Goal: Information Seeking & Learning: Learn about a topic

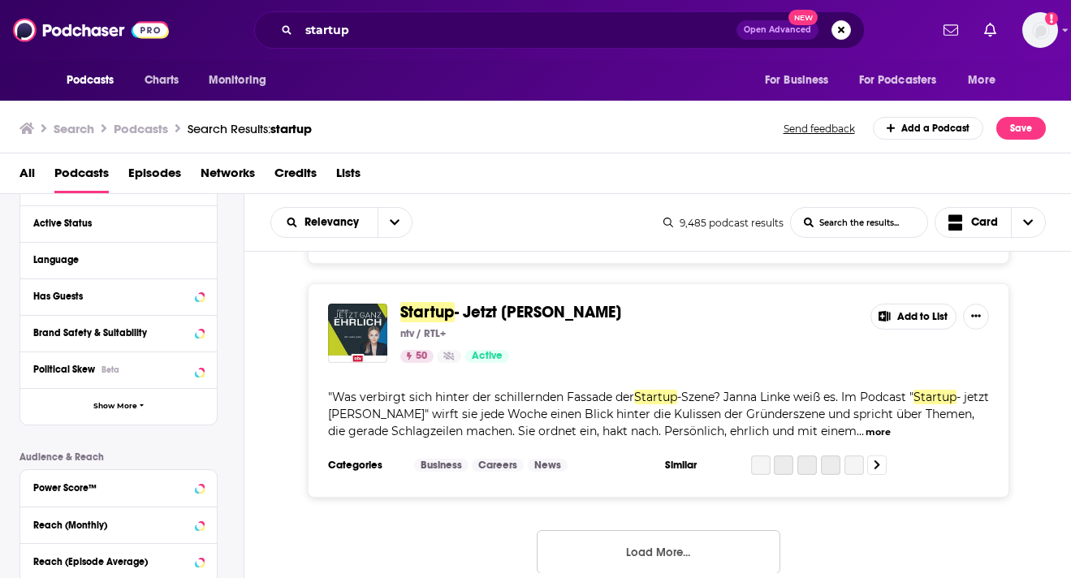
scroll to position [6010, 0]
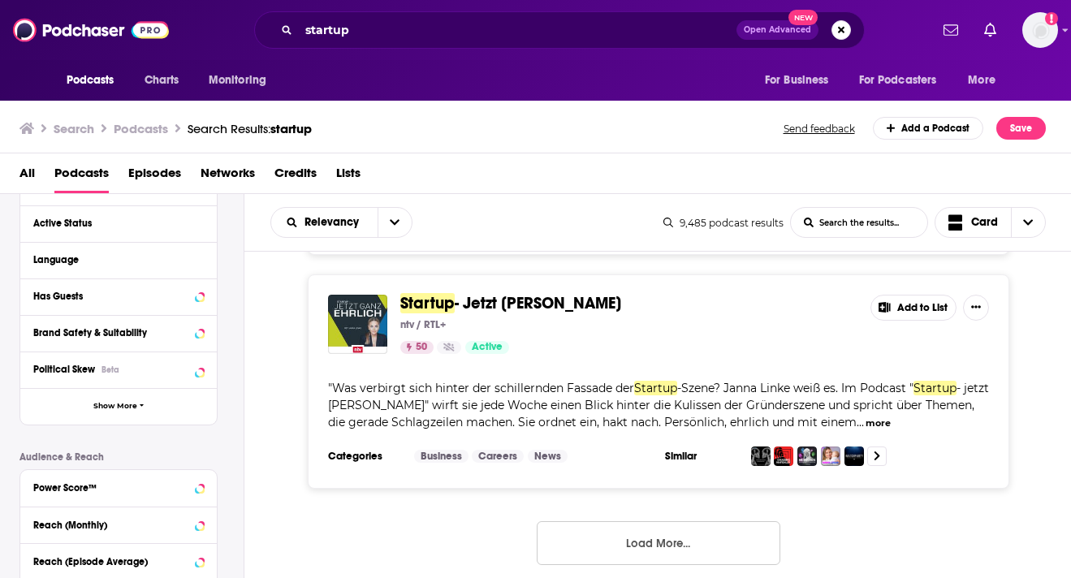
click at [607, 546] on button "Load More..." at bounding box center [659, 543] width 244 height 44
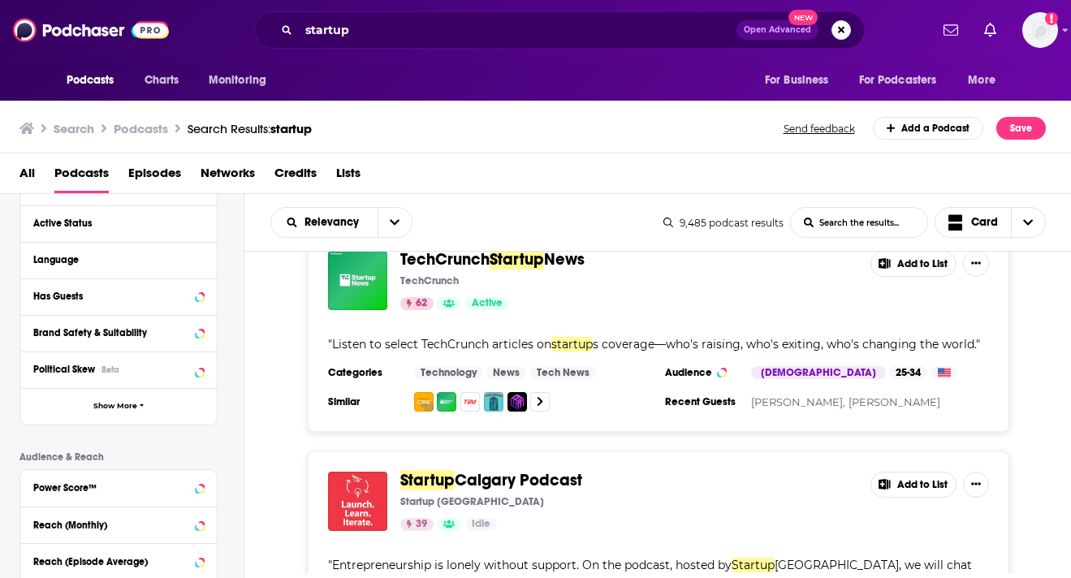
scroll to position [7336, 0]
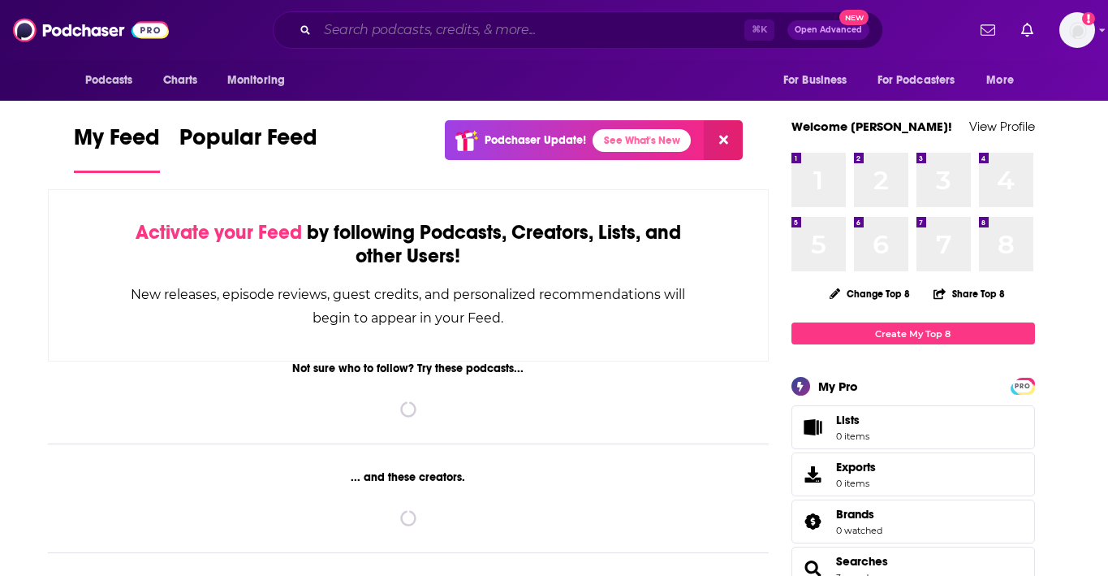
click at [355, 24] on input "Search podcasts, credits, & more..." at bounding box center [530, 30] width 427 height 26
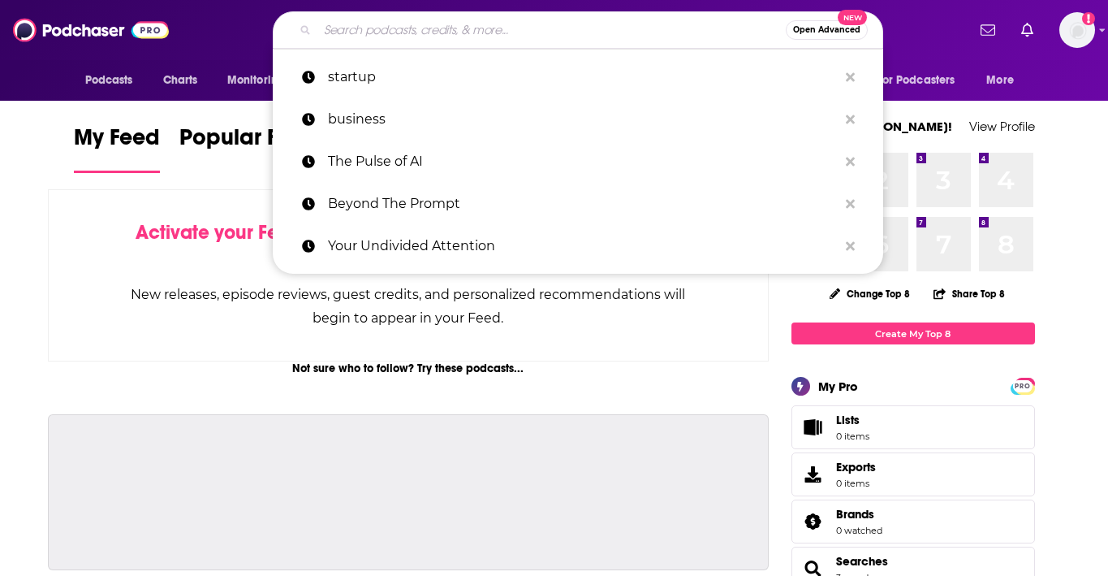
paste input "[URL][DOMAIN_NAME]"
type input "[URL][DOMAIN_NAME]"
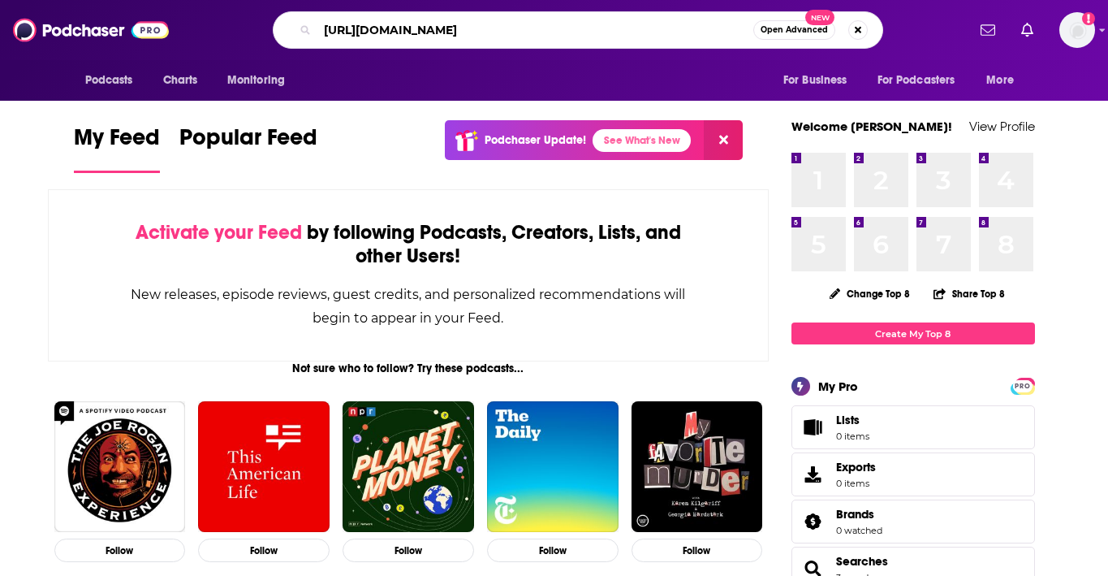
click at [355, 24] on input "[URL][DOMAIN_NAME]" at bounding box center [535, 30] width 436 height 26
type input "responsible ai podcast"
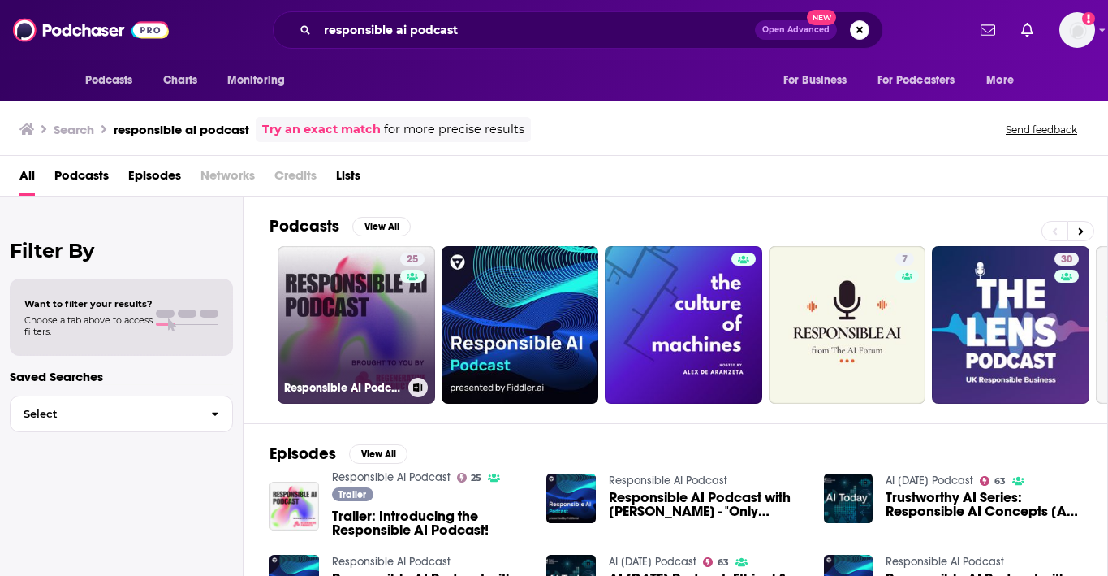
click at [322, 345] on link "25 Responsible AI Podcast" at bounding box center [357, 325] width 158 height 158
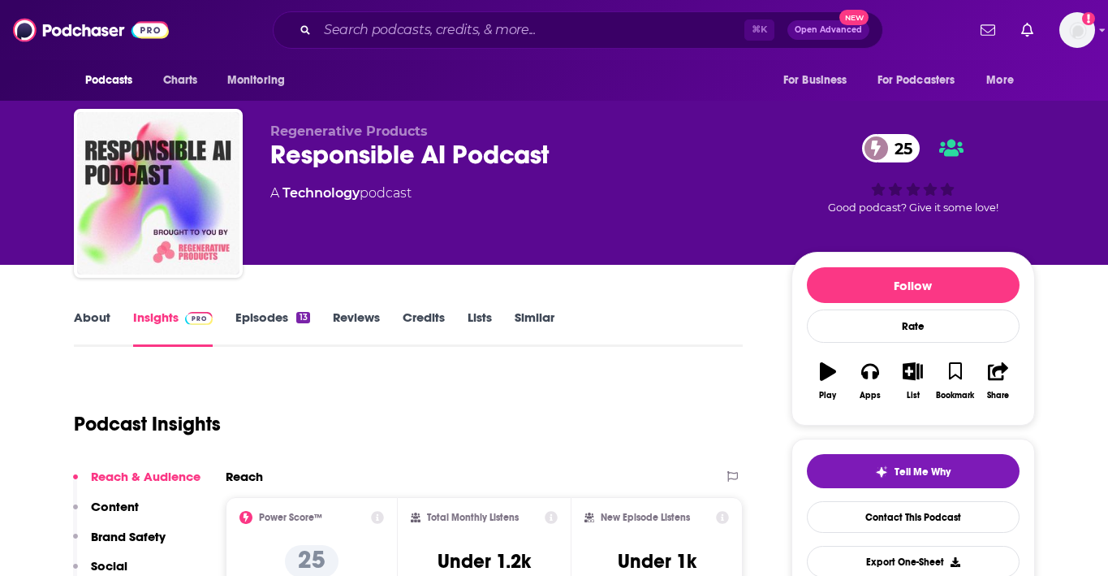
click at [405, 155] on div "Responsible AI Podcast 25" at bounding box center [517, 155] width 495 height 32
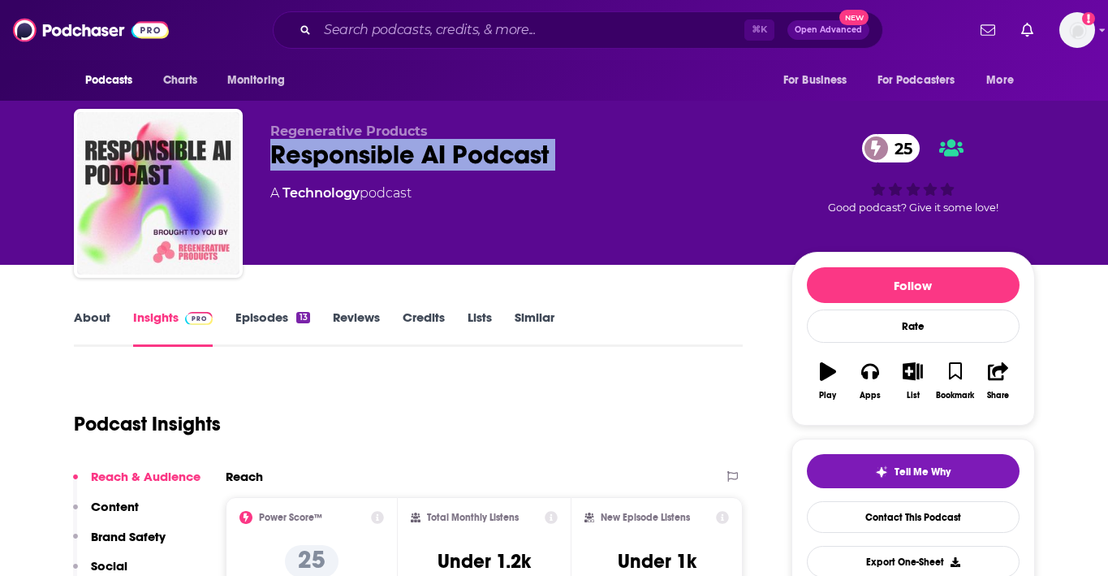
click at [405, 155] on div "Responsible AI Podcast 25" at bounding box center [517, 155] width 495 height 32
copy div "Responsible AI Podcast 25"
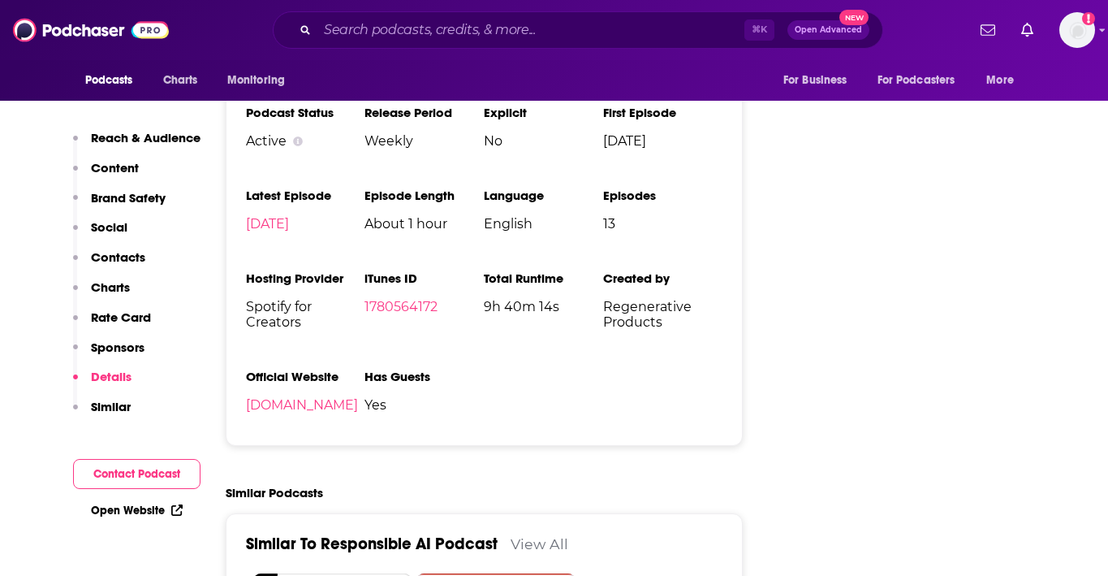
scroll to position [2034, 0]
click at [358, 411] on link "[DOMAIN_NAME]" at bounding box center [302, 403] width 112 height 15
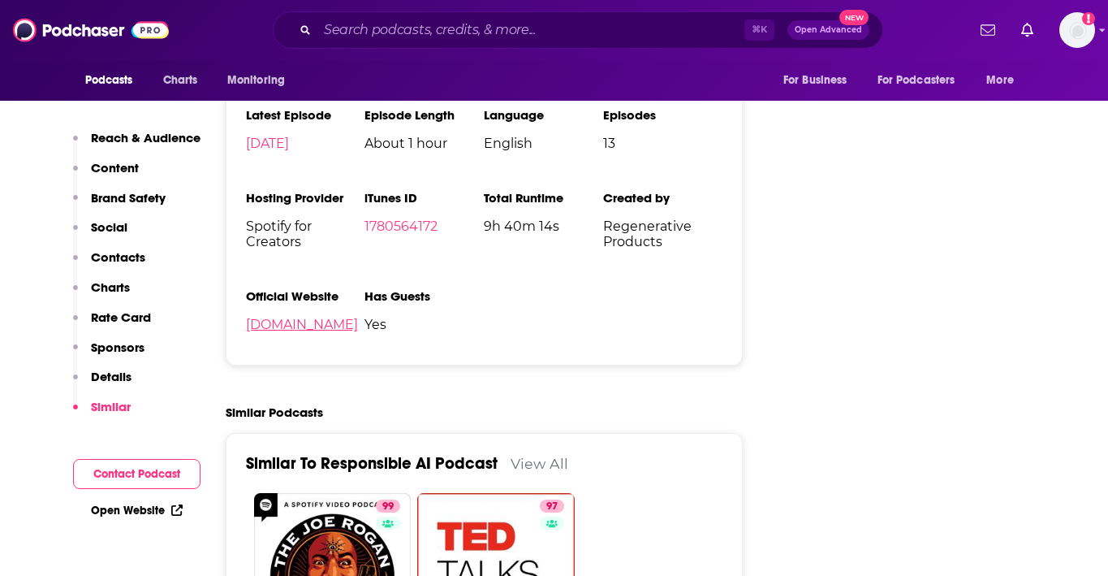
scroll to position [2056, 0]
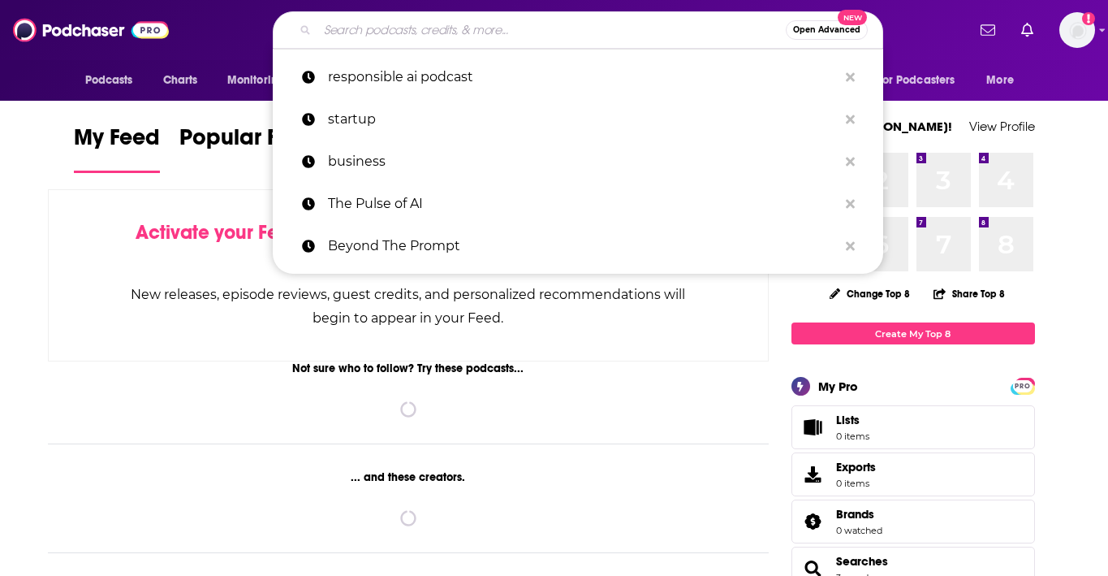
click at [689, 38] on input "Search podcasts, credits, & more..." at bounding box center [551, 30] width 468 height 26
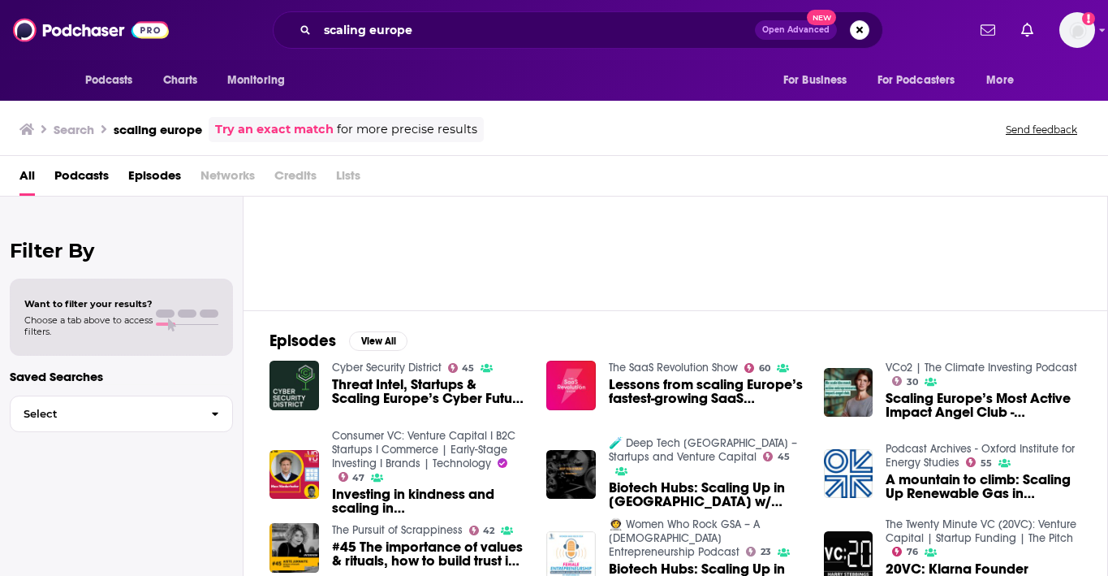
scroll to position [140, 0]
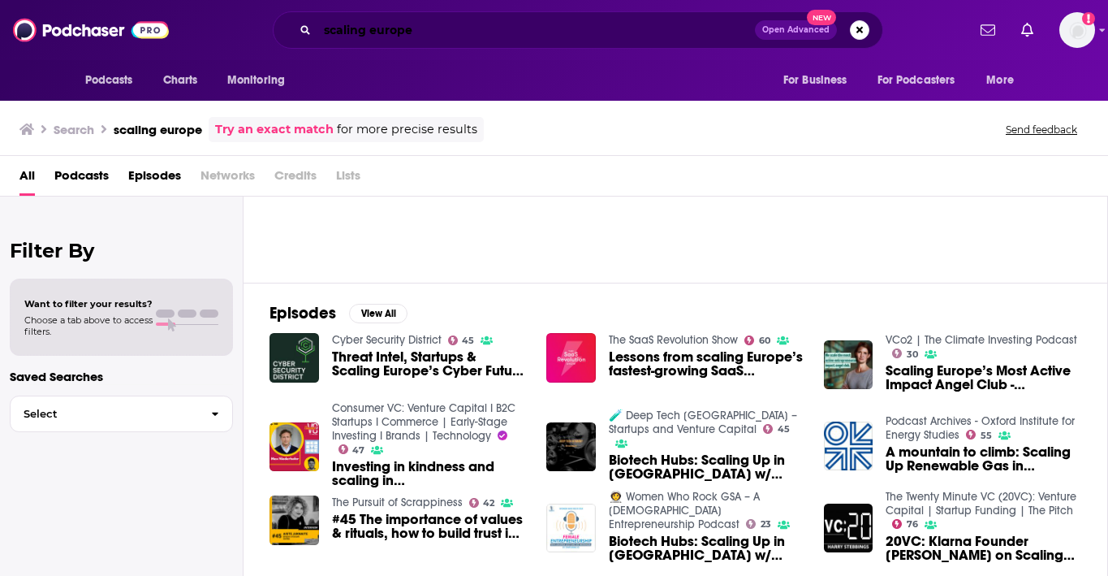
click at [378, 39] on input "scaling europe" at bounding box center [536, 30] width 438 height 26
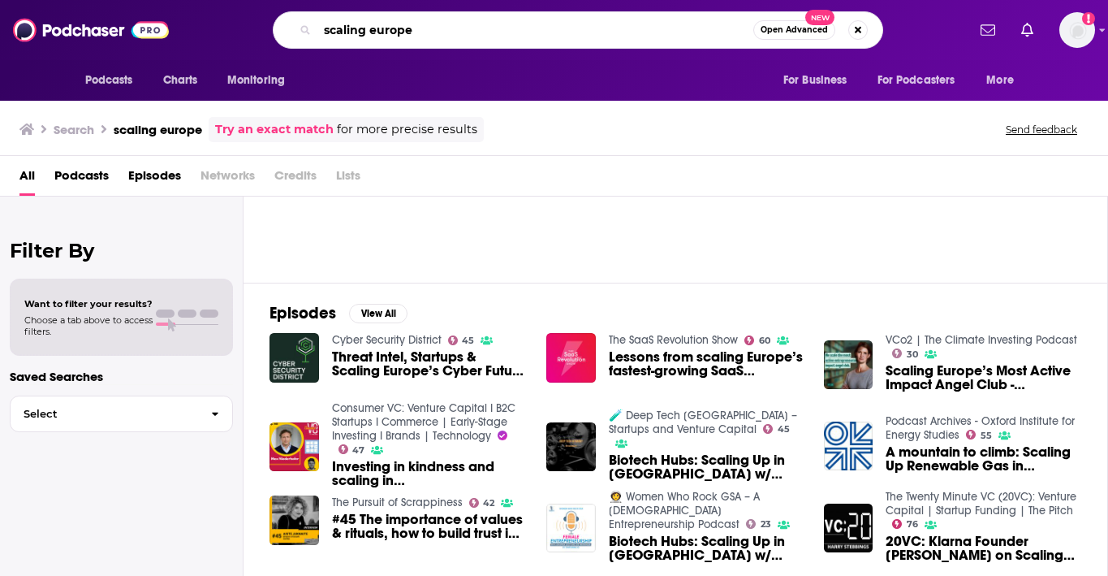
click at [378, 39] on input "scaling europe" at bounding box center [535, 30] width 436 height 26
type input "business"
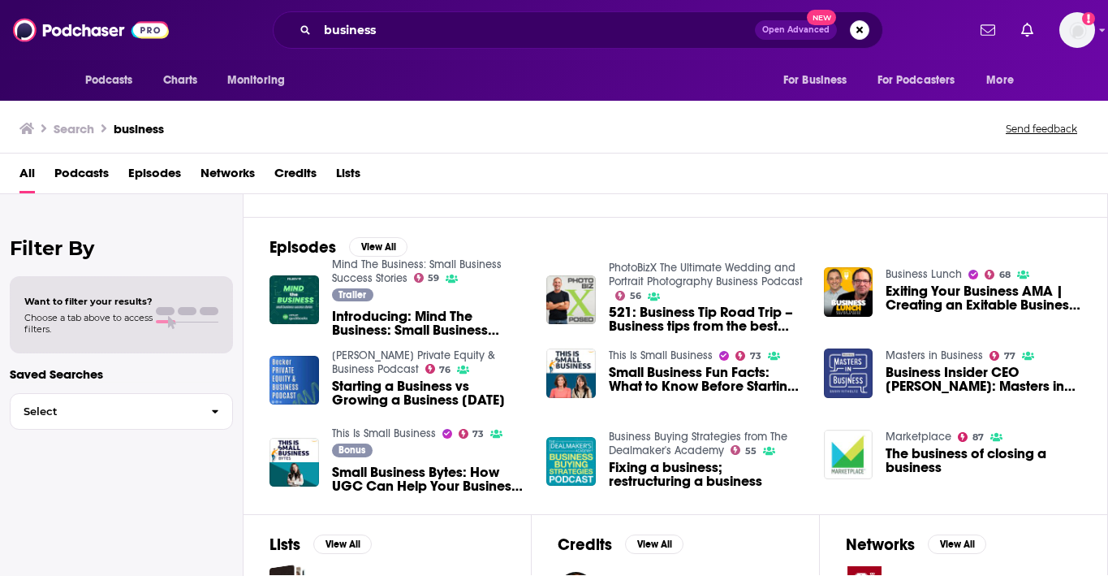
scroll to position [205, 0]
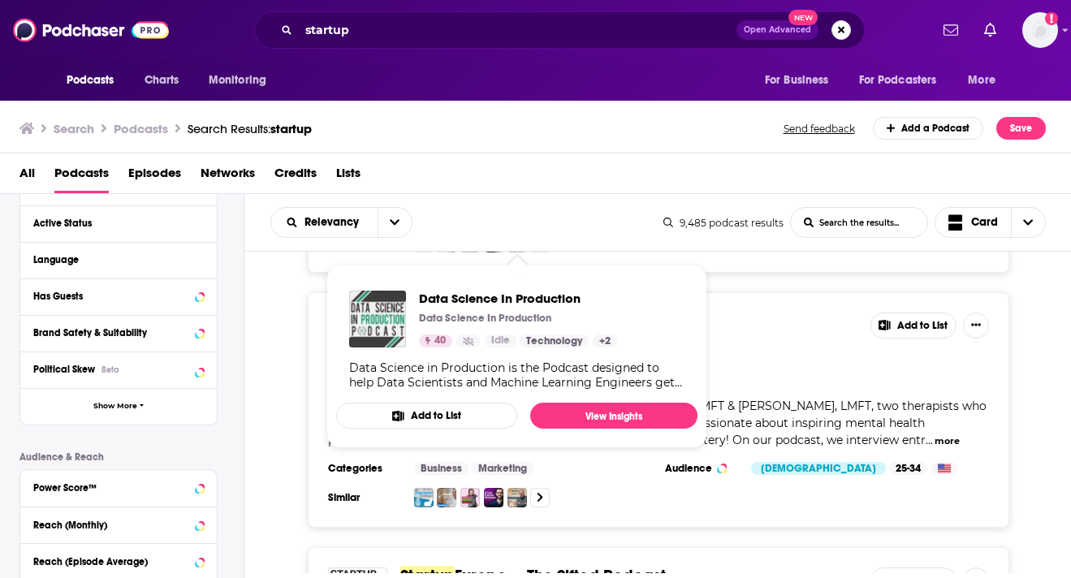
scroll to position [9237, 0]
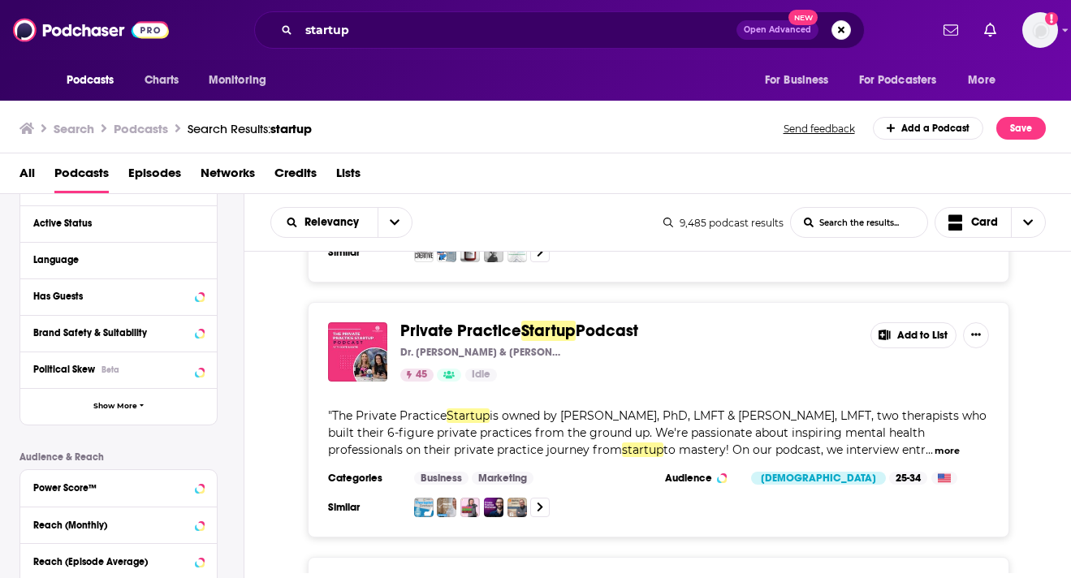
scroll to position [9389, 0]
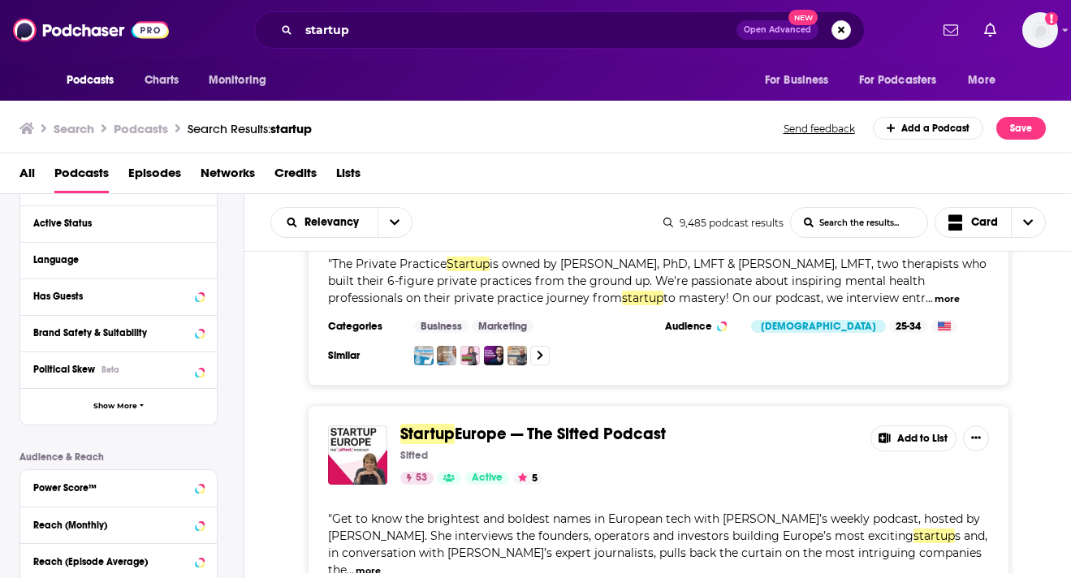
click at [381, 564] on button "more" at bounding box center [368, 571] width 25 height 14
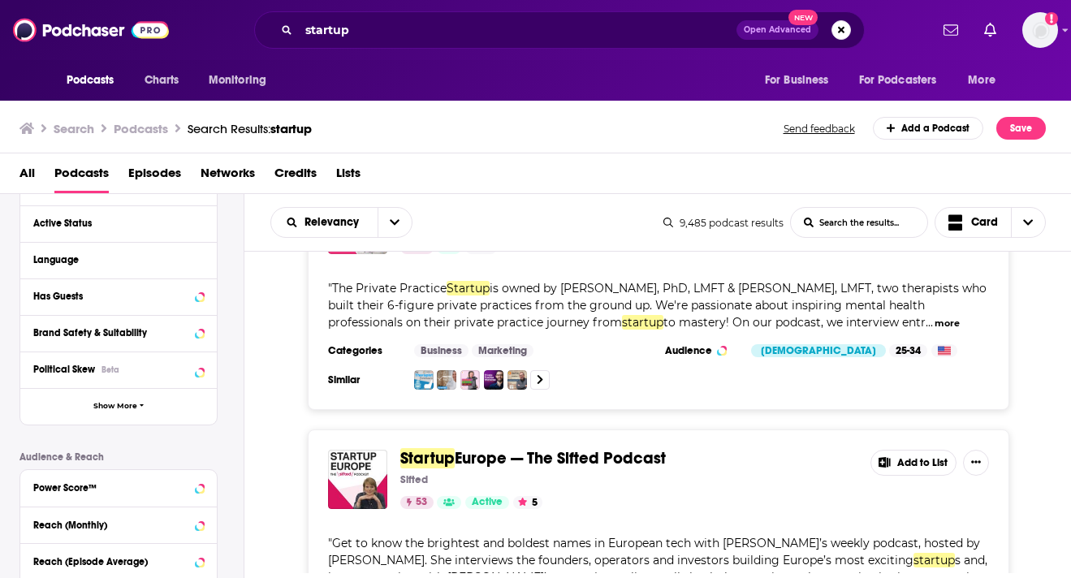
scroll to position [9342, 0]
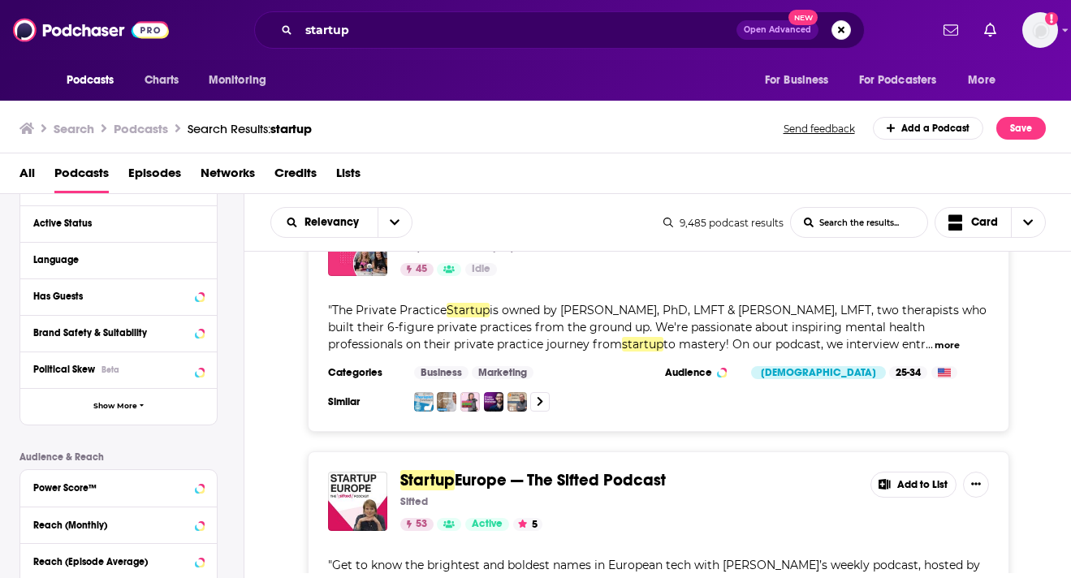
click at [506, 362] on div "Podcasts Charts Monitoring startup Open Advanced New For Business For Podcaster…" at bounding box center [535, 289] width 1071 height 578
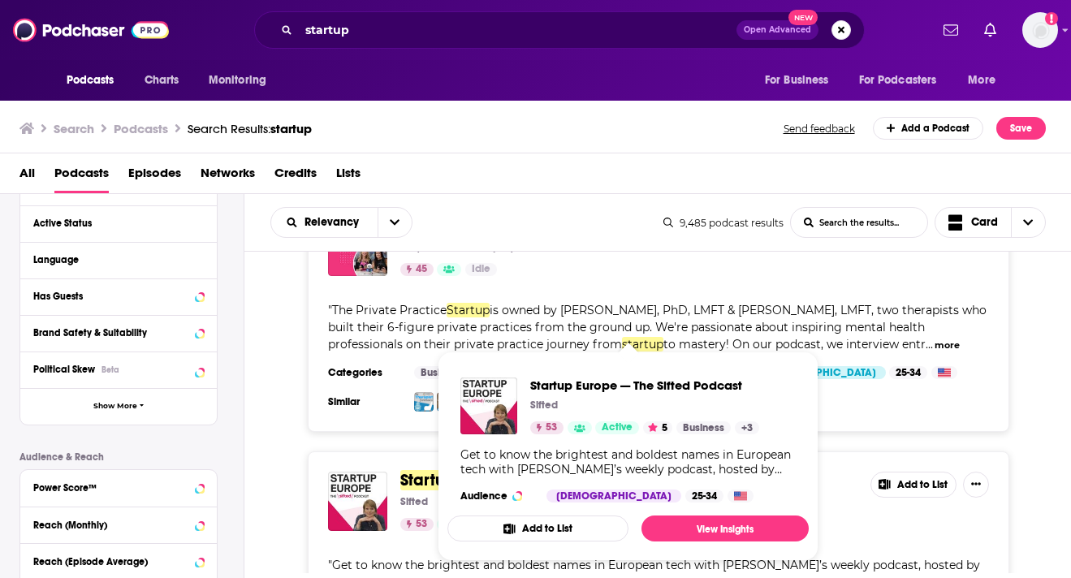
click at [408, 470] on span "Startup" at bounding box center [427, 480] width 54 height 20
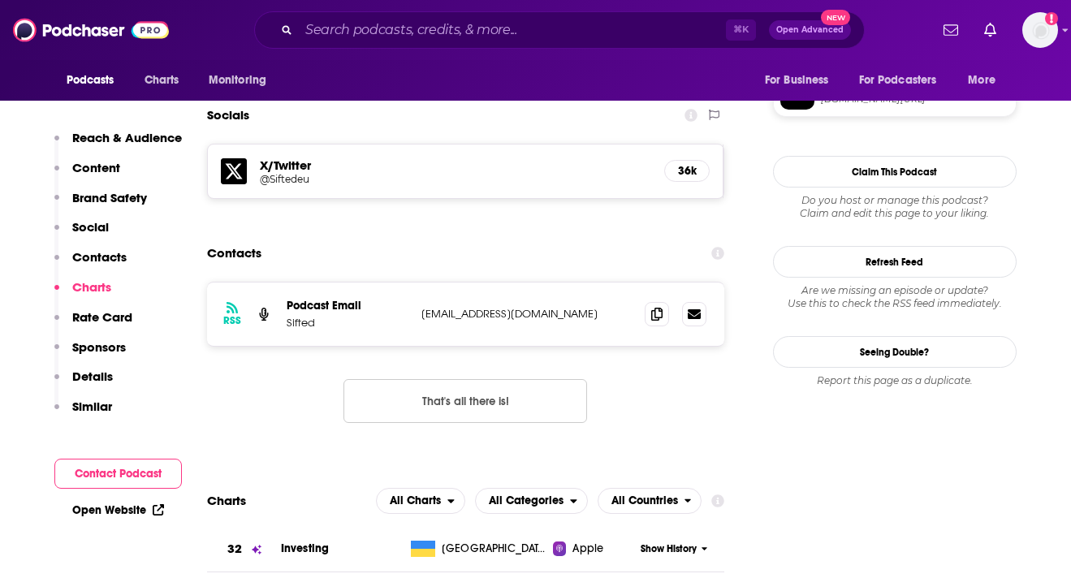
scroll to position [1552, 0]
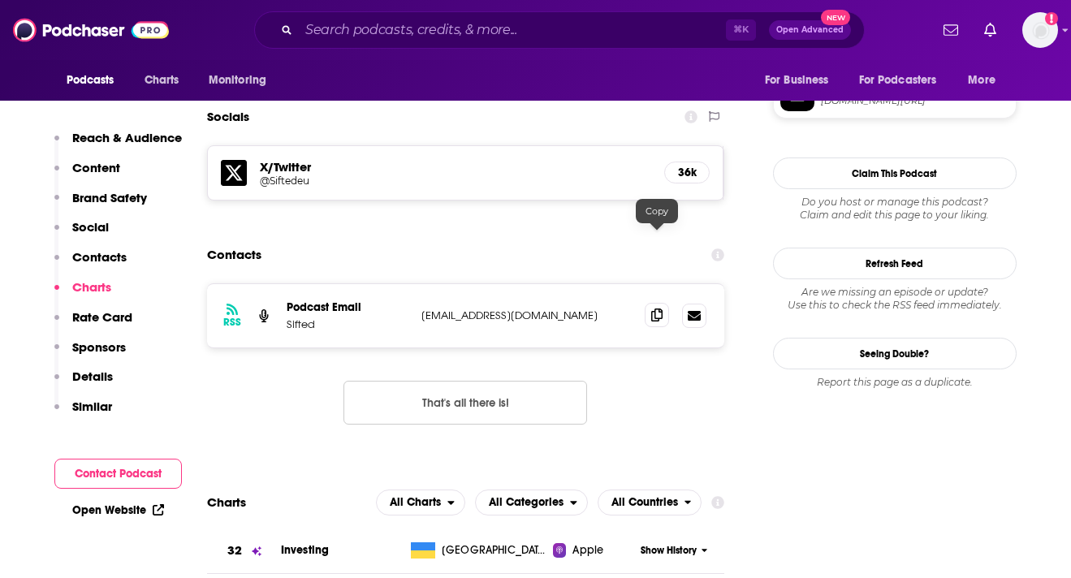
click at [660, 309] on icon at bounding box center [656, 315] width 11 height 13
